Goal: Transaction & Acquisition: Download file/media

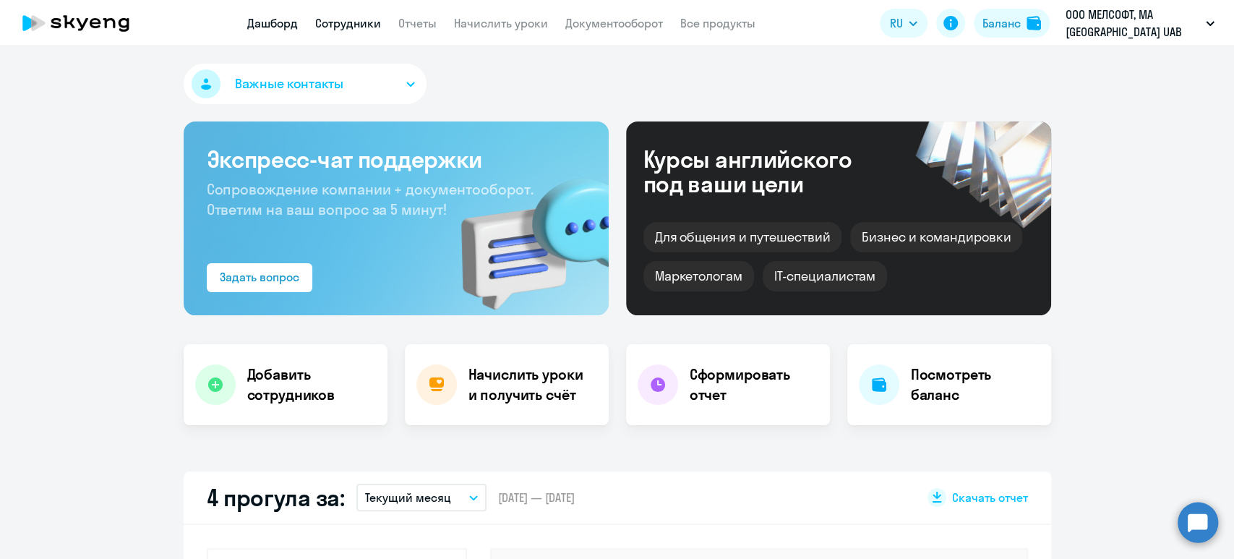
click at [363, 25] on link "Сотрудники" at bounding box center [348, 23] width 66 height 14
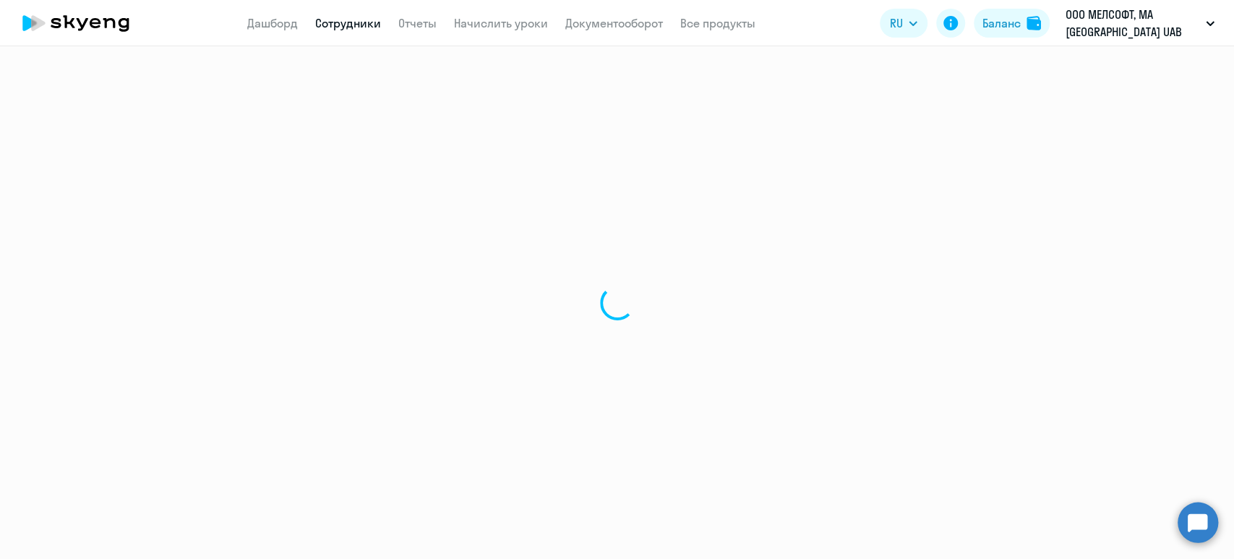
select select "30"
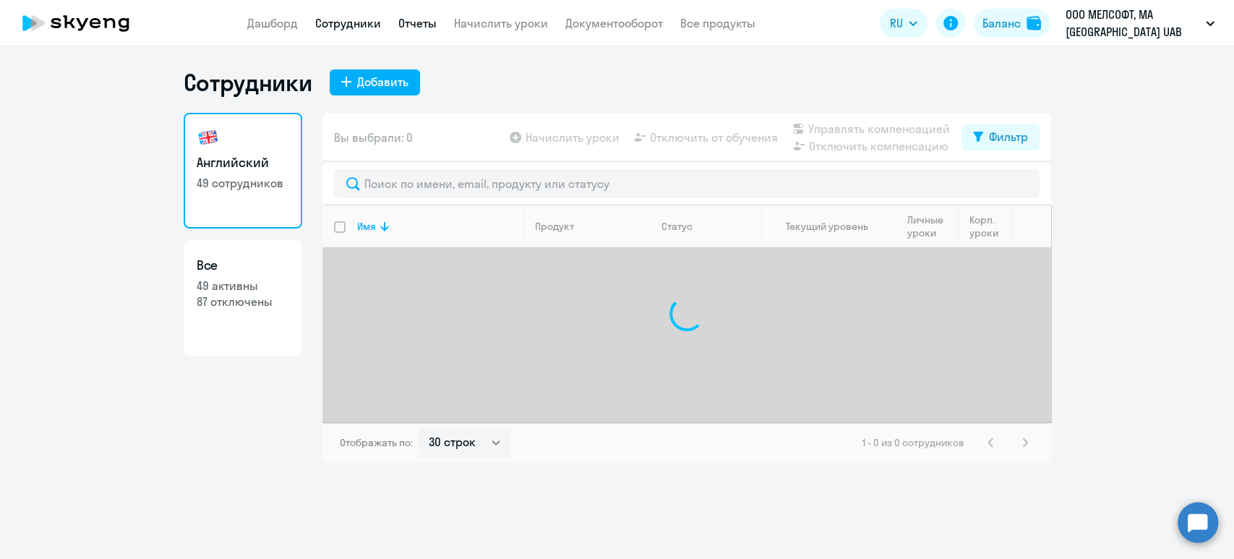
click at [416, 28] on link "Отчеты" at bounding box center [417, 23] width 38 height 14
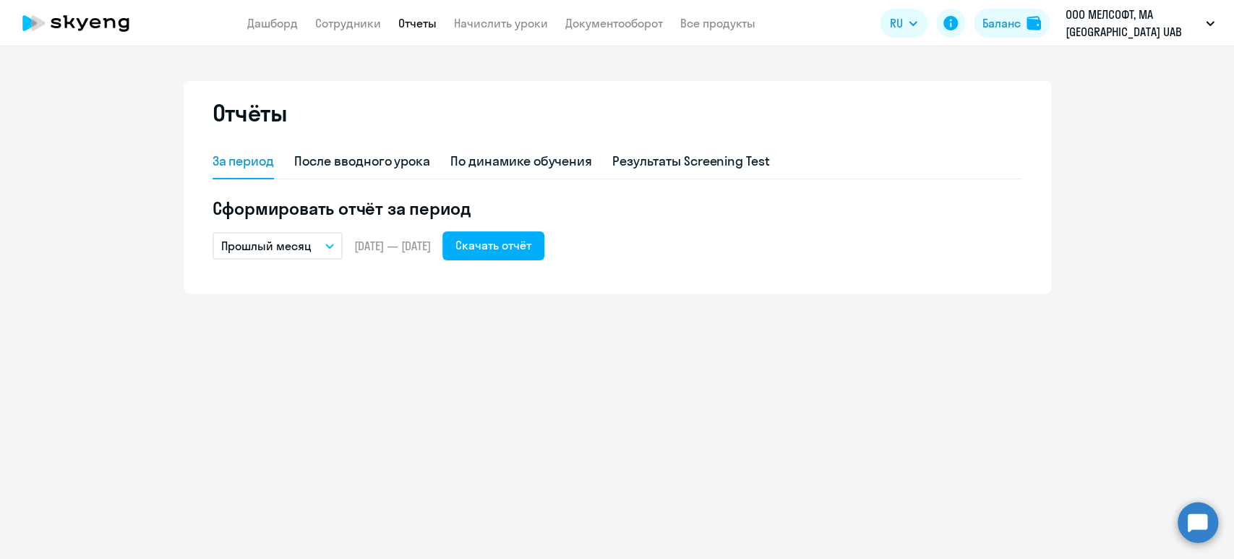
click at [301, 248] on p "Прошлый месяц" at bounding box center [266, 245] width 90 height 17
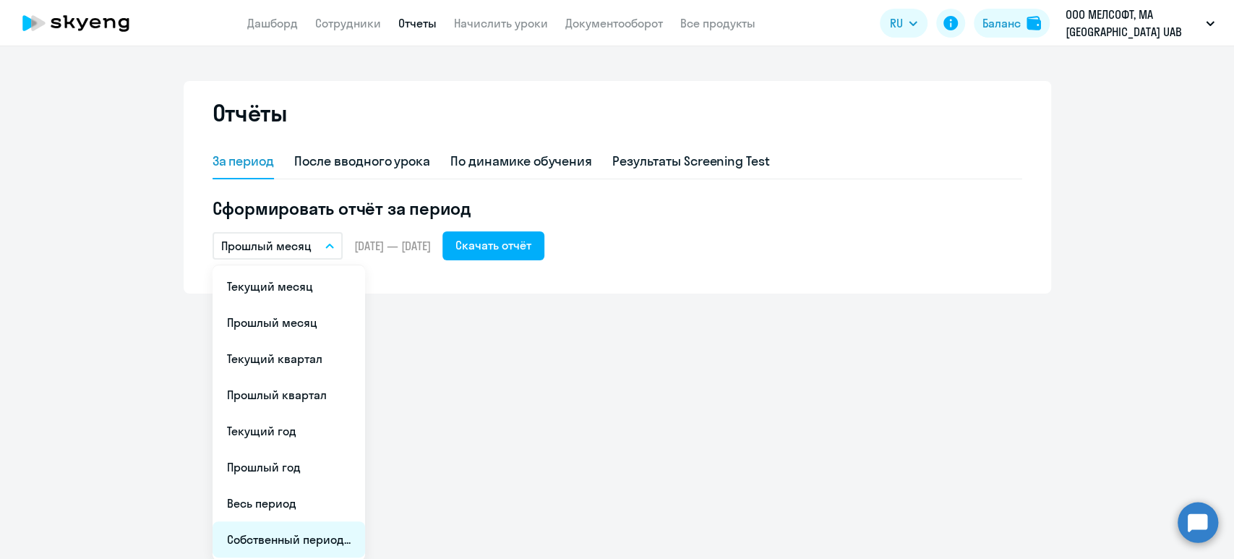
click at [275, 533] on li "Собственный период..." at bounding box center [288, 539] width 152 height 36
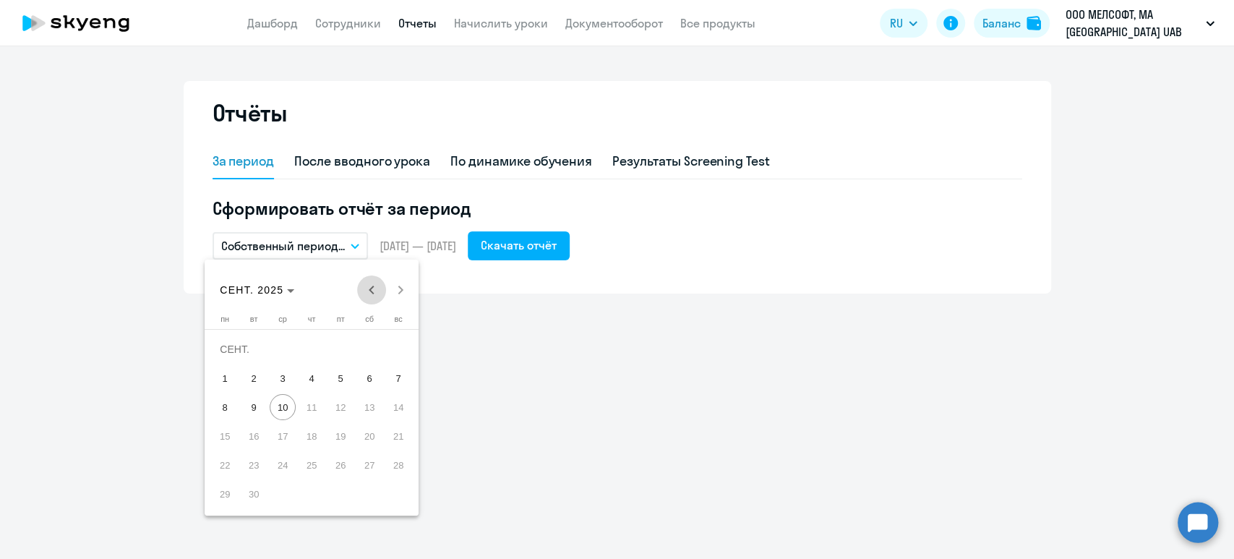
click at [365, 286] on span "Previous month" at bounding box center [371, 289] width 29 height 29
click at [260, 379] on span "1" at bounding box center [254, 378] width 26 height 26
click at [405, 286] on span "Next month" at bounding box center [400, 289] width 29 height 29
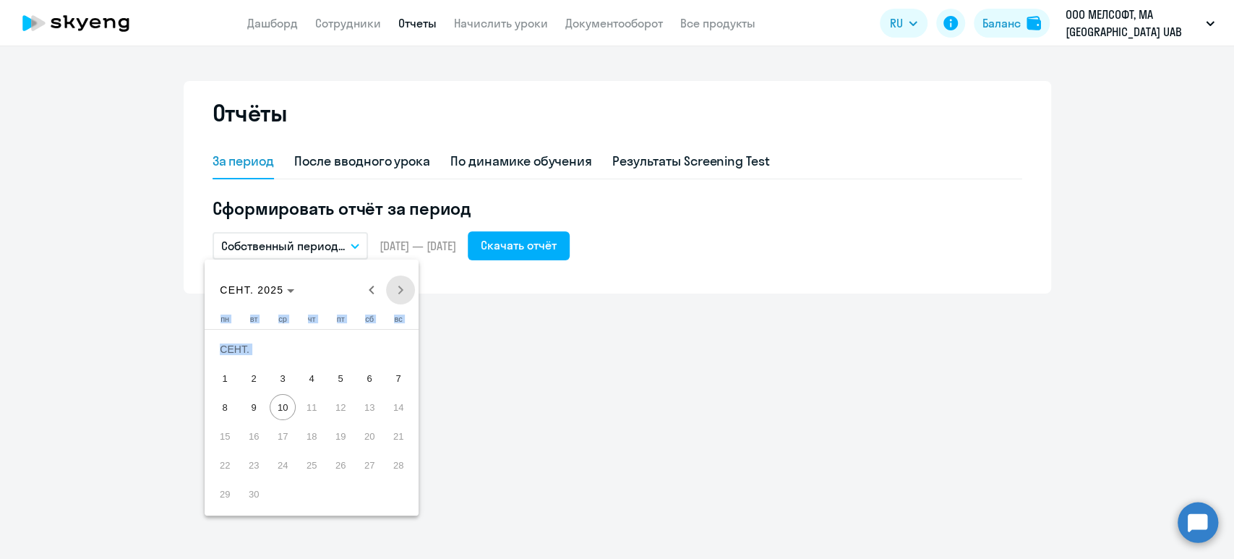
click at [405, 286] on div "[DATE] [DATE]" at bounding box center [311, 289] width 207 height 29
click at [280, 408] on span "10" at bounding box center [283, 407] width 26 height 26
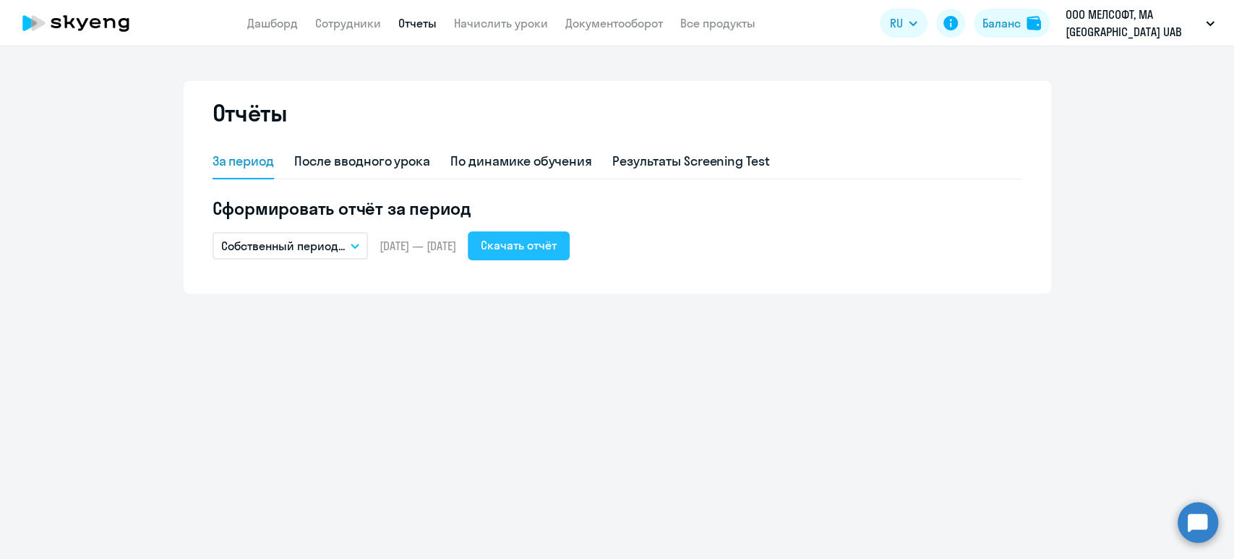
click at [556, 240] on div "Скачать отчёт" at bounding box center [519, 244] width 76 height 17
